Goal: Information Seeking & Learning: Find specific fact

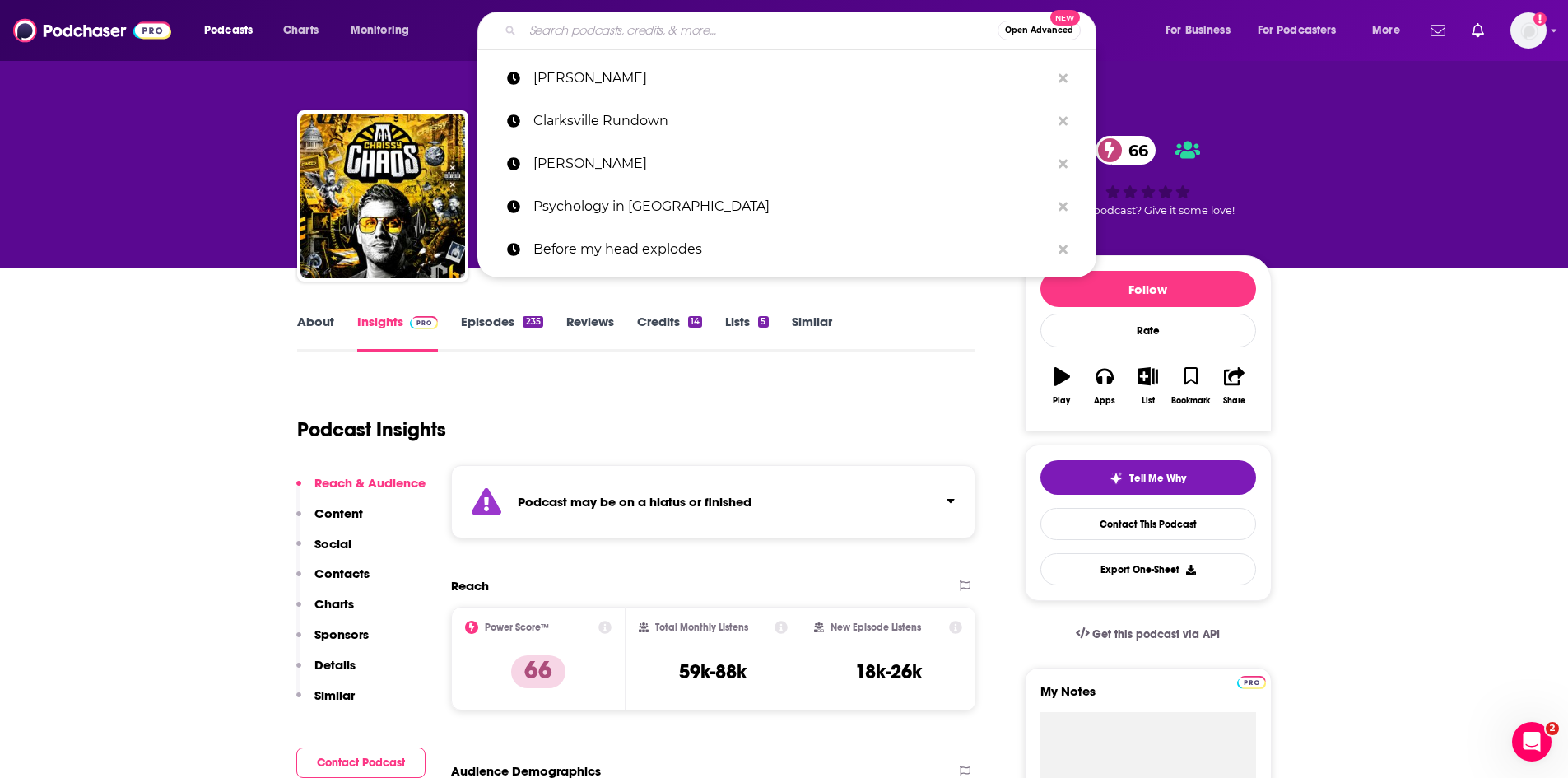
click at [684, 36] on input "Search podcasts, credits, & more..." at bounding box center [760, 30] width 475 height 26
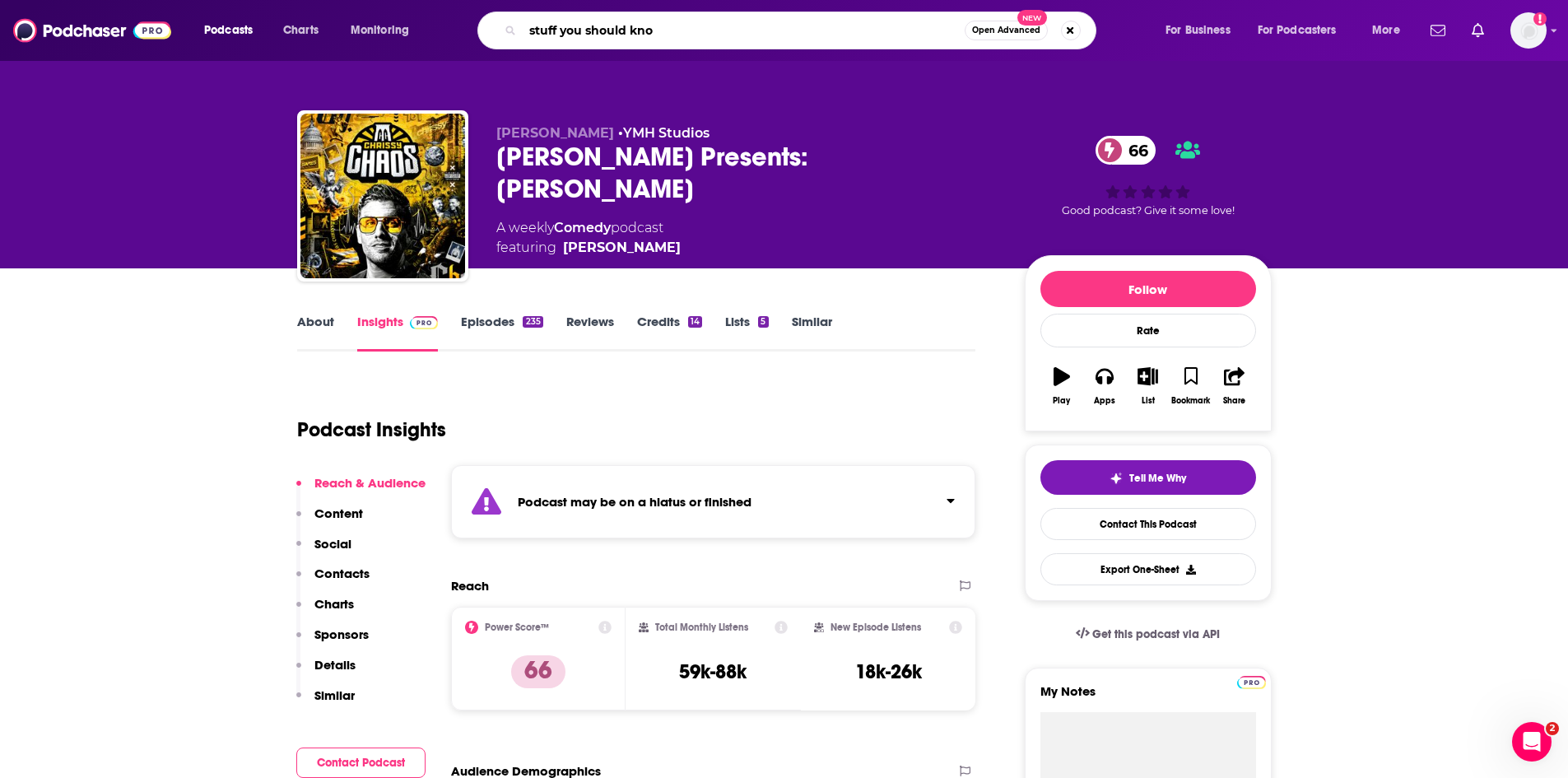
type input "stuff you should know"
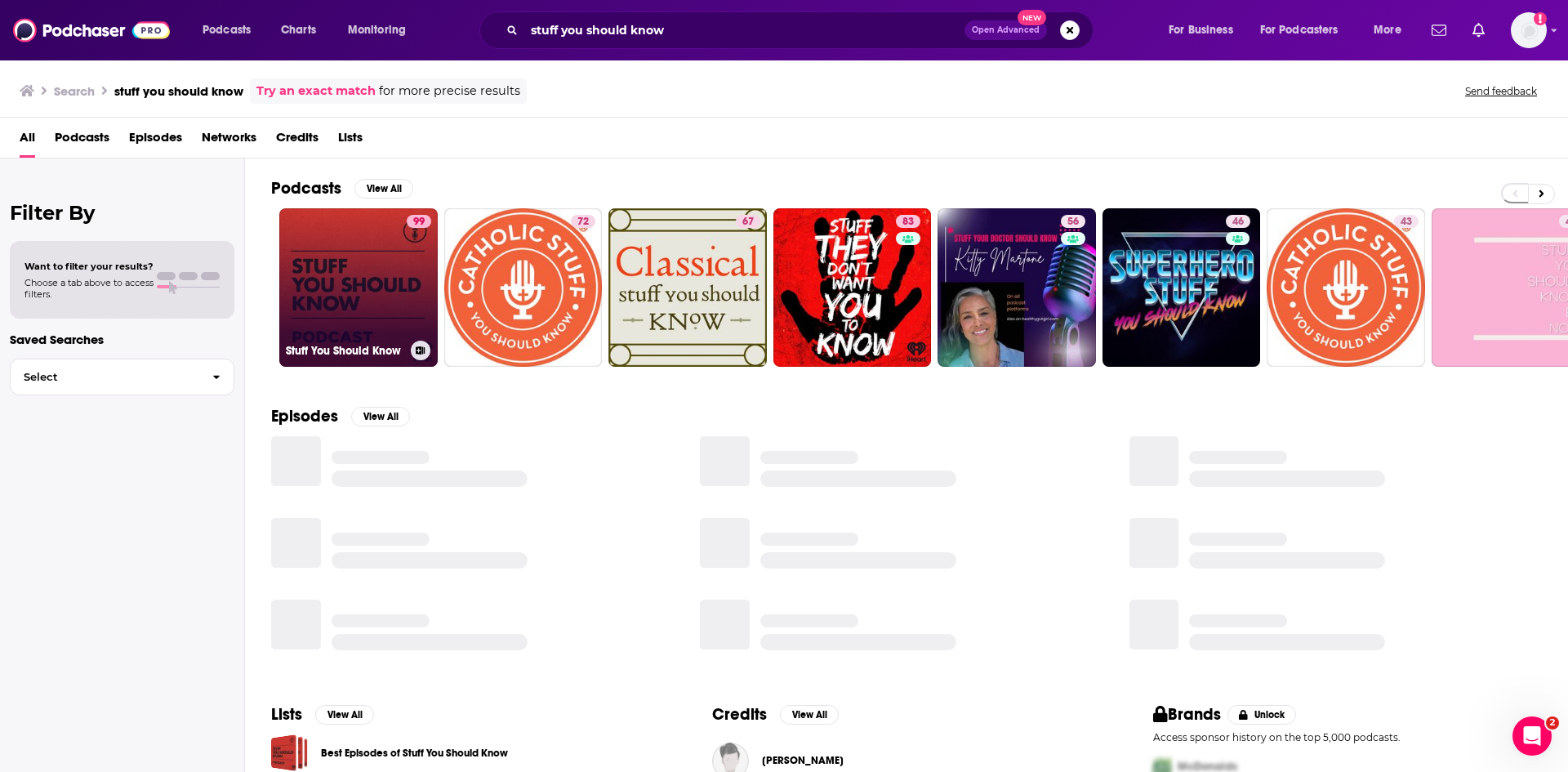
click at [340, 283] on link "99 Stuff You Should Know" at bounding box center [358, 288] width 159 height 159
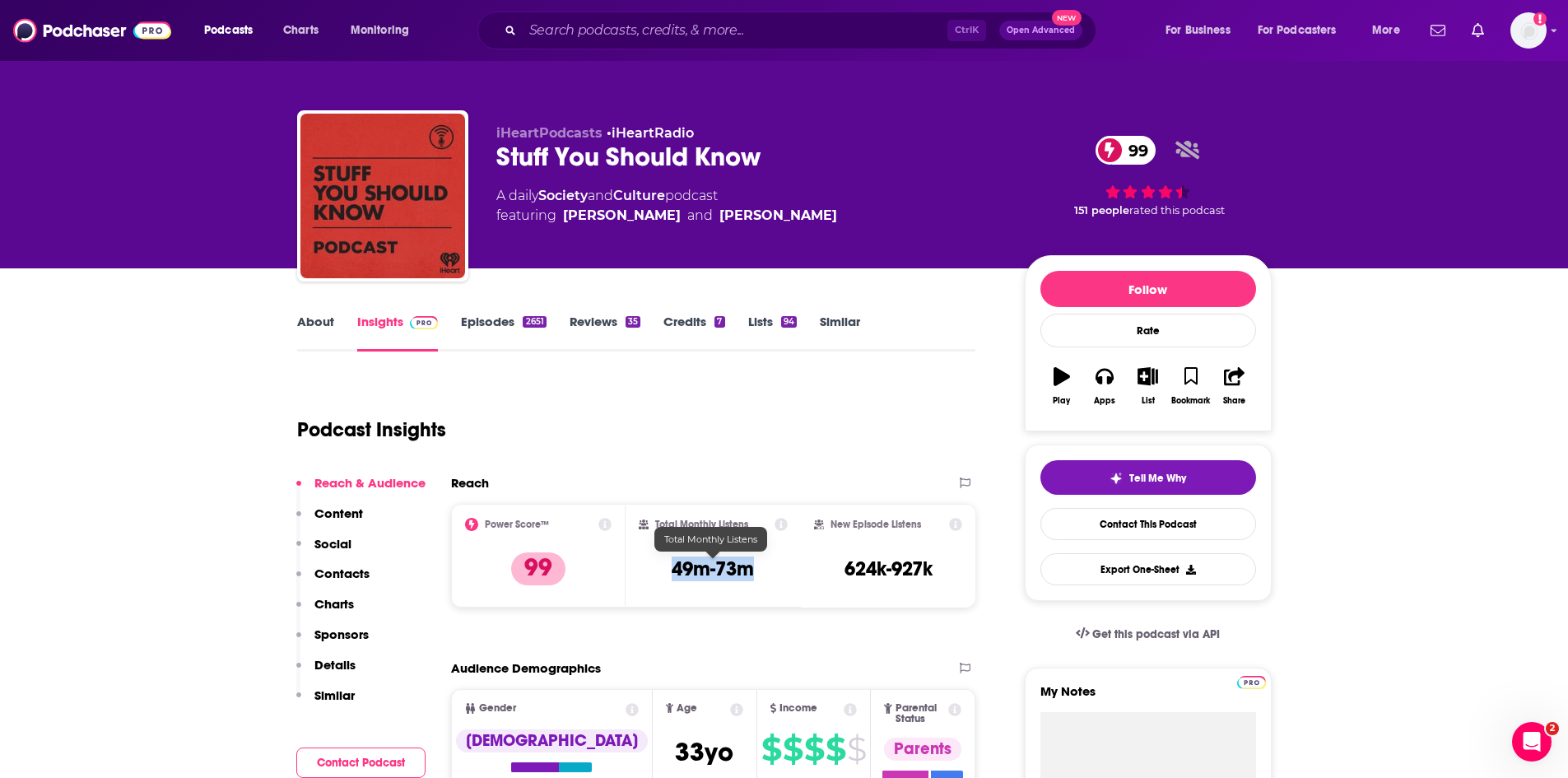
drag, startPoint x: 756, startPoint y: 572, endPoint x: 675, endPoint y: 567, distance: 81.2
click at [675, 567] on div "Total Monthly Listens 49m-73m" at bounding box center [713, 555] width 149 height 76
copy h3 "49m-73m"
